Goal: Task Accomplishment & Management: Manage account settings

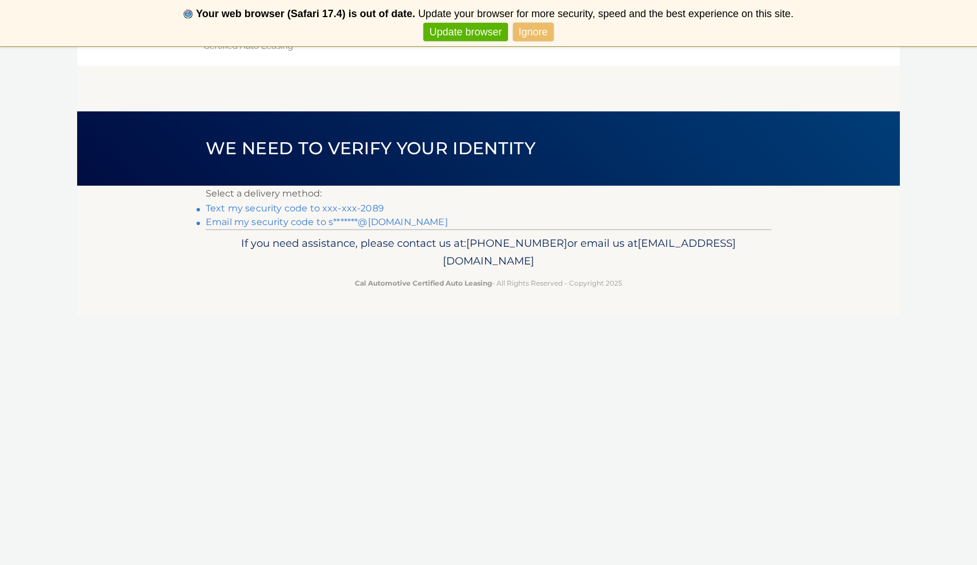
click at [313, 210] on link "Text my security code to xxx-xxx-2089" at bounding box center [295, 208] width 178 height 11
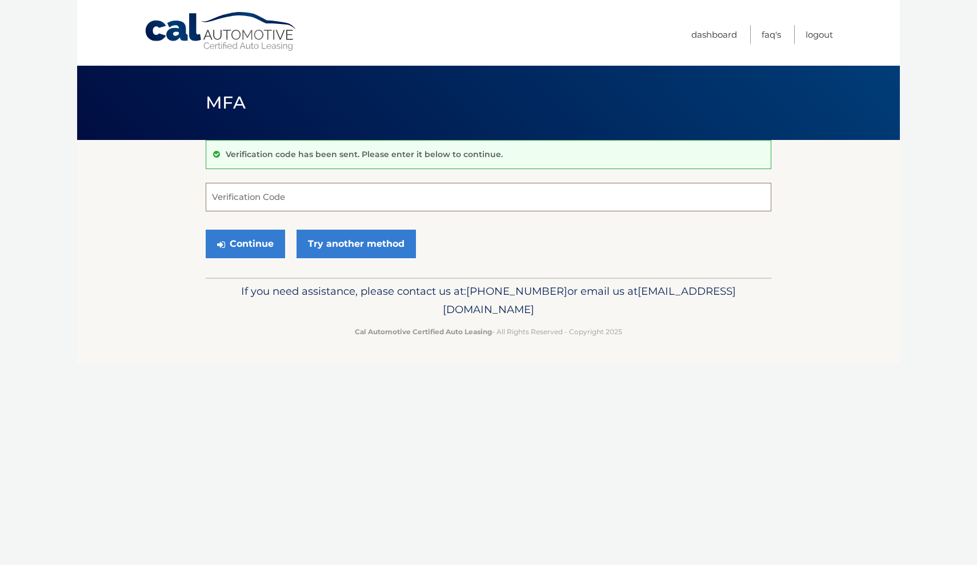
click at [321, 198] on input "Verification Code" at bounding box center [489, 197] width 566 height 29
type input "076734"
click at [246, 248] on button "Continue" at bounding box center [245, 244] width 79 height 29
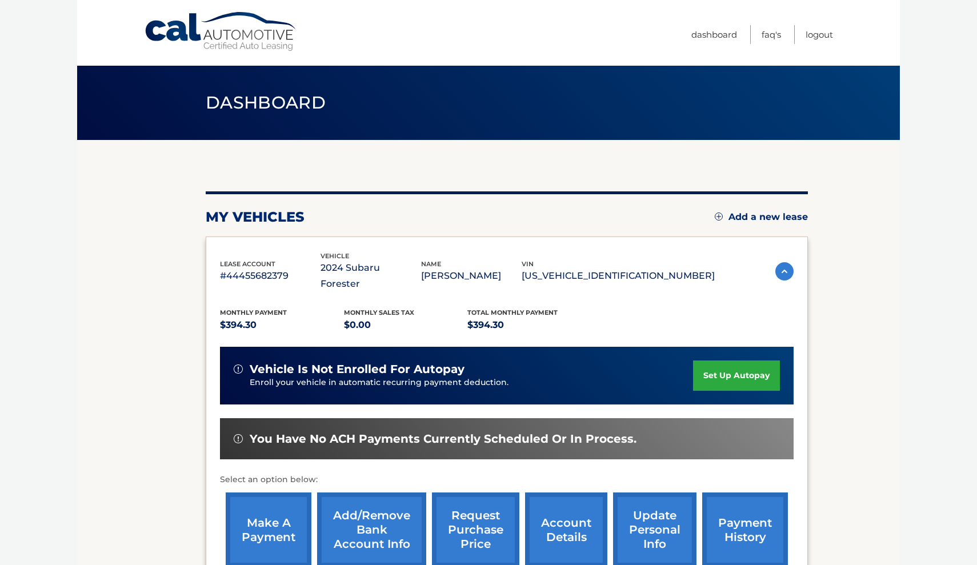
click at [282, 493] on link "make a payment" at bounding box center [269, 530] width 86 height 75
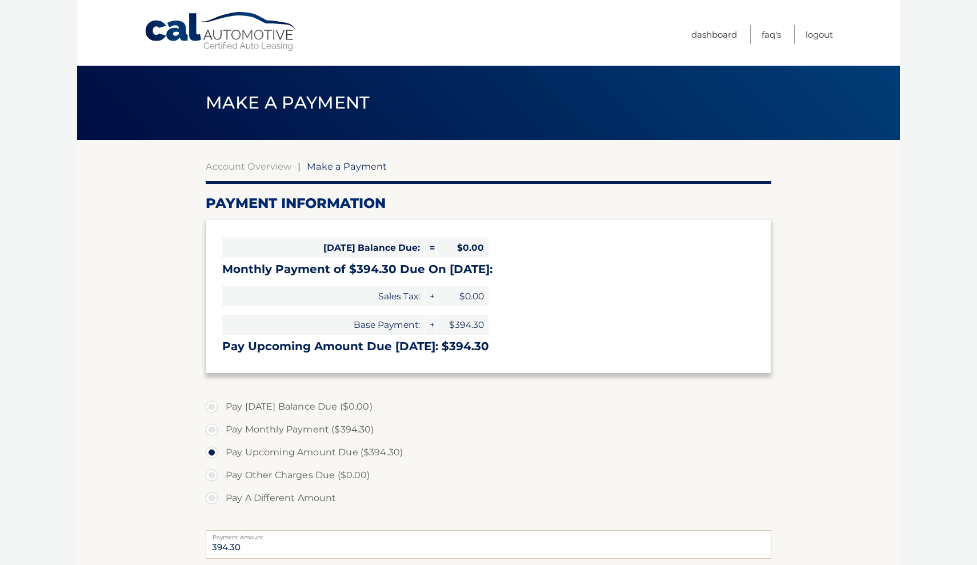
select select "ZjBhM2VlOTUtZjY3MS00ZGNiLWFmNjgtMTg1NzU4ZTg5YjMw"
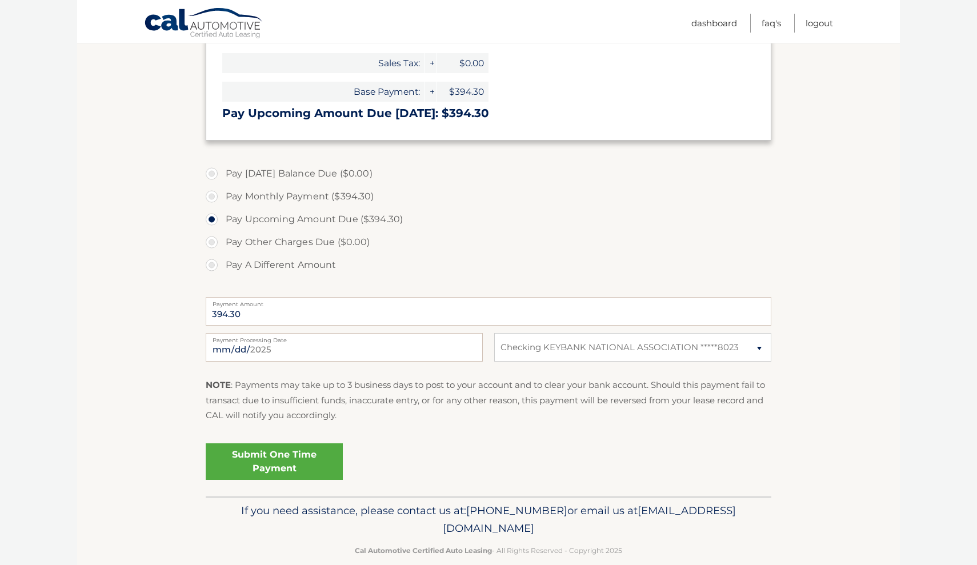
scroll to position [240, 0]
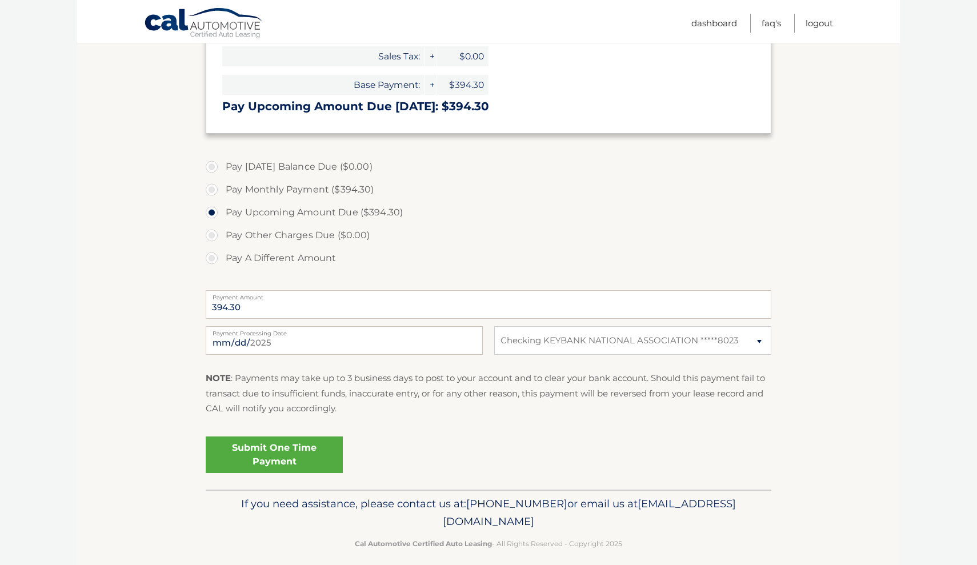
click at [281, 449] on link "Submit One Time Payment" at bounding box center [274, 455] width 137 height 37
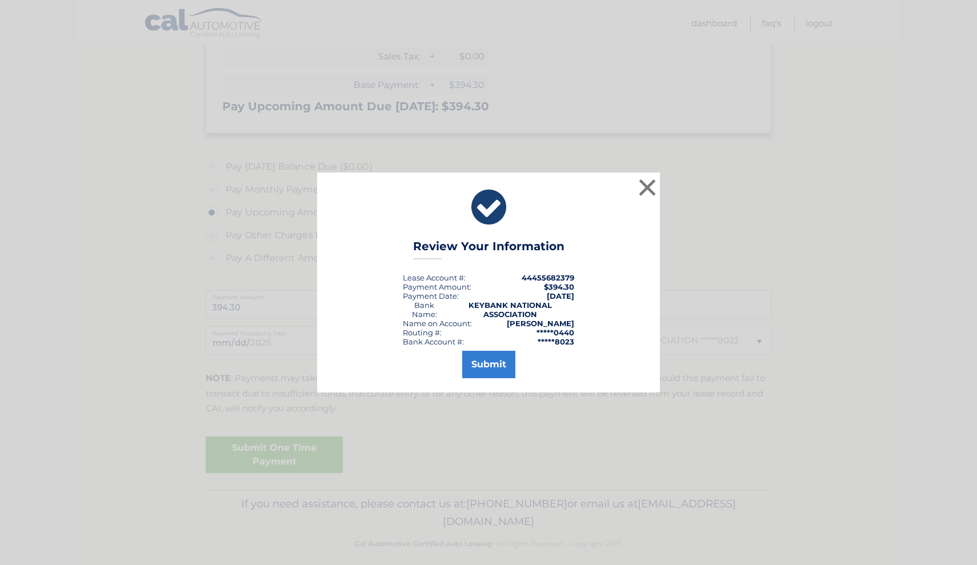
scroll to position [241, 0]
click at [495, 364] on button "Submit" at bounding box center [488, 364] width 53 height 27
